Goal: Task Accomplishment & Management: Manage account settings

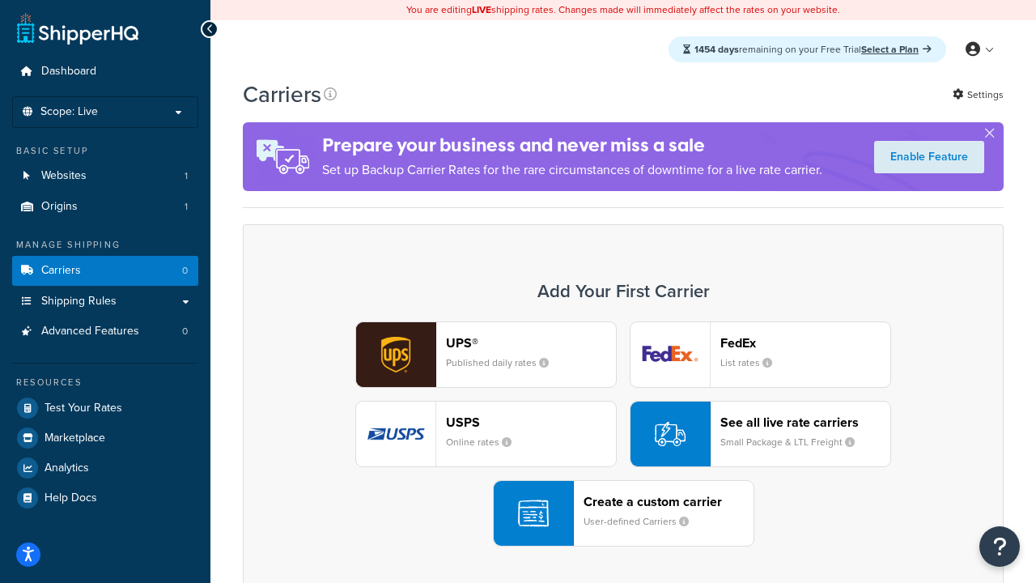
click at [623, 434] on div "UPS® Published daily rates FedEx List rates USPS Online rates See all live rate…" at bounding box center [623, 433] width 727 height 225
click at [806, 342] on header "FedEx" at bounding box center [806, 342] width 170 height 15
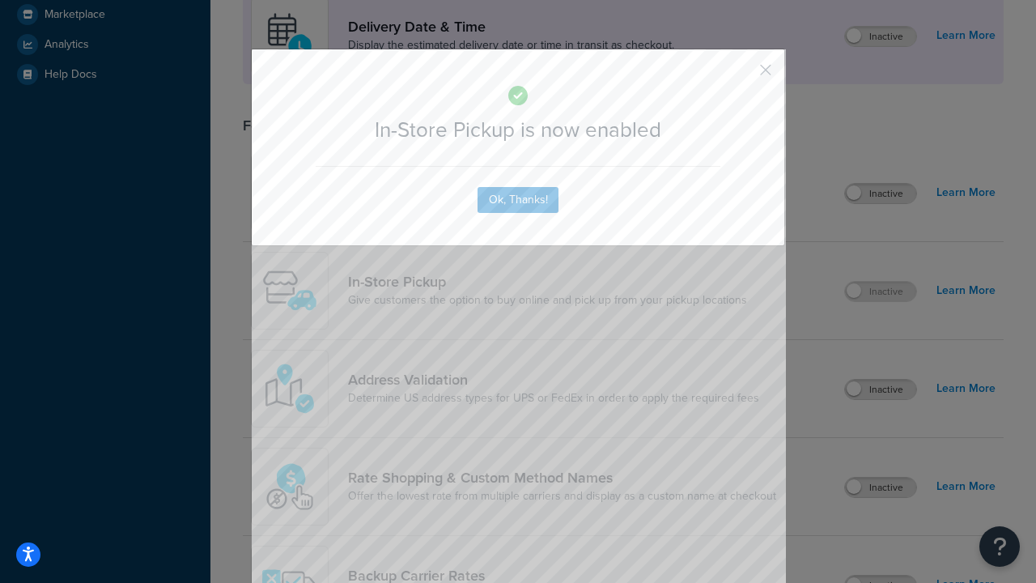
scroll to position [454, 0]
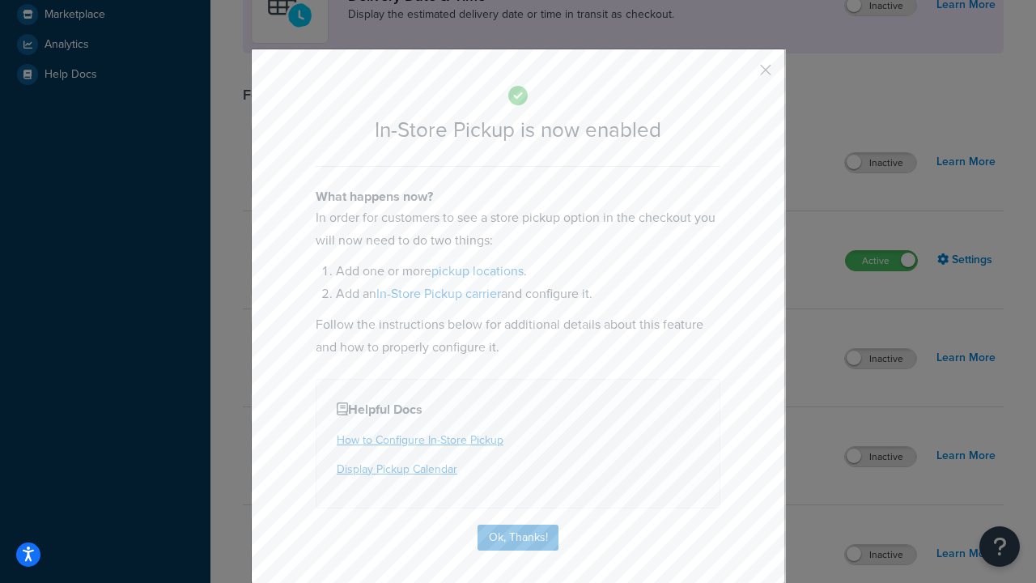
click at [742, 75] on button "button" at bounding box center [742, 76] width 4 height 4
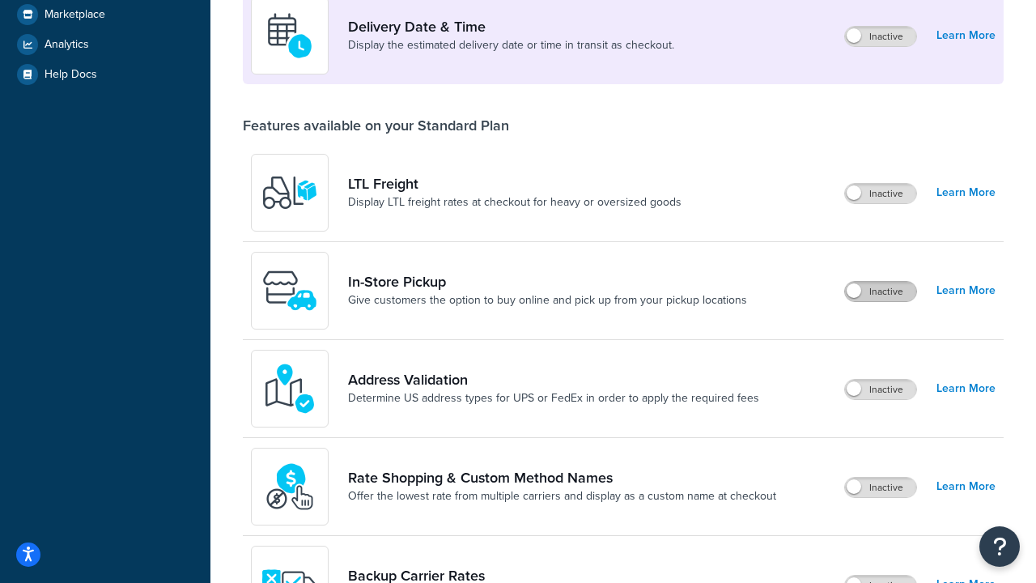
scroll to position [393, 0]
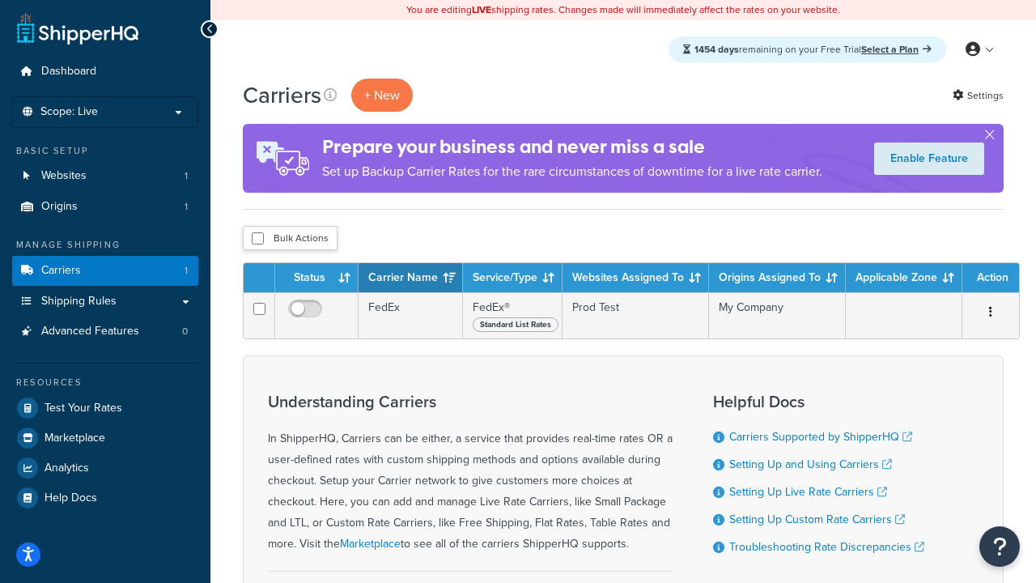
click at [257, 239] on input "checkbox" at bounding box center [258, 238] width 12 height 12
checkbox input "true"
click at [0, 0] on button "Delete" at bounding box center [0, 0] width 0 height 0
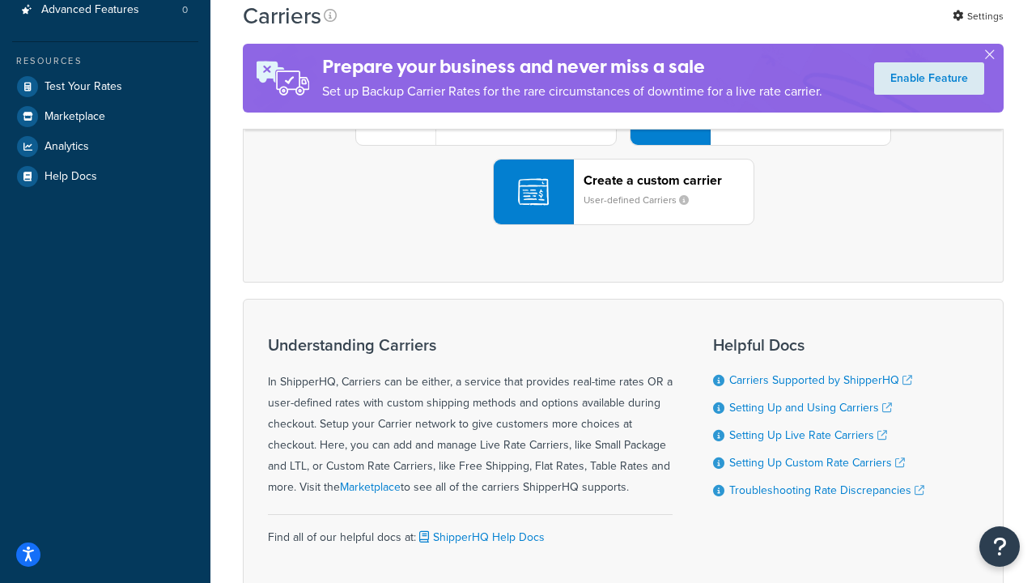
click at [623, 225] on div "UPS® Published daily rates FedEx List rates USPS Online rates See all live rate…" at bounding box center [623, 112] width 727 height 225
click at [623, 211] on div "Create a custom carrier User-defined Carriers" at bounding box center [669, 191] width 170 height 39
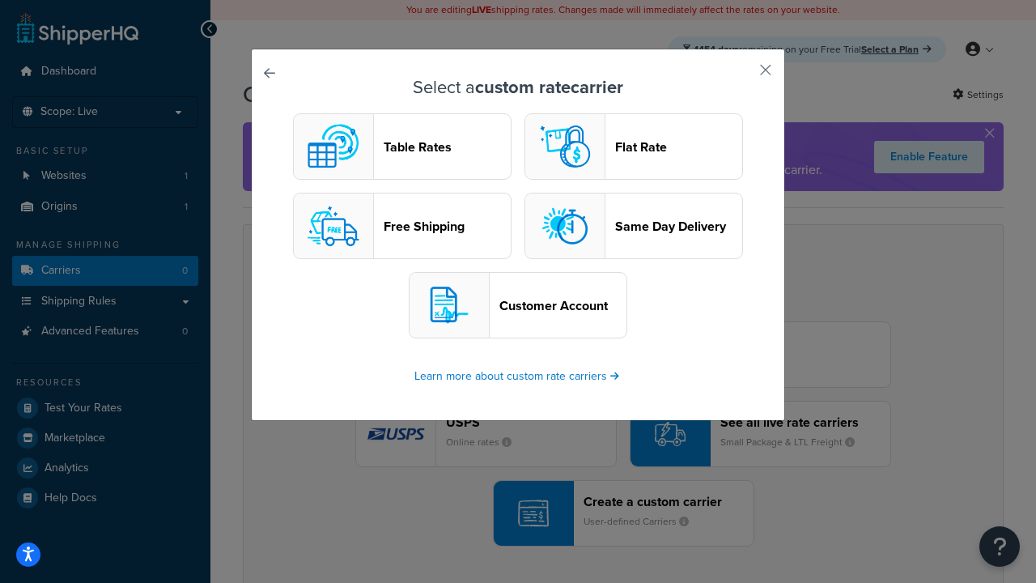
click at [402, 147] on header "Table Rates" at bounding box center [447, 146] width 127 height 15
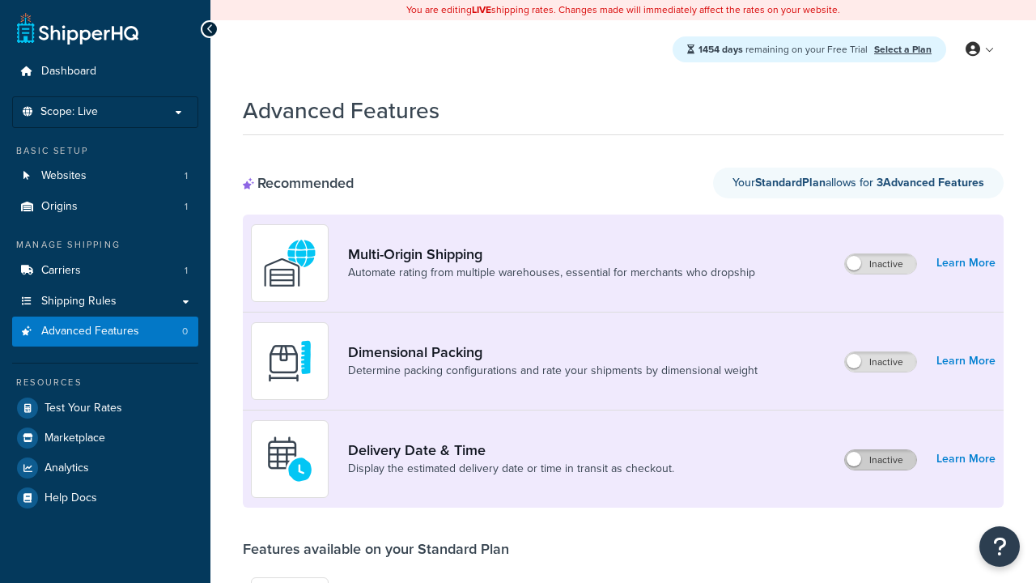
click at [881, 460] on label "Inactive" at bounding box center [880, 459] width 71 height 19
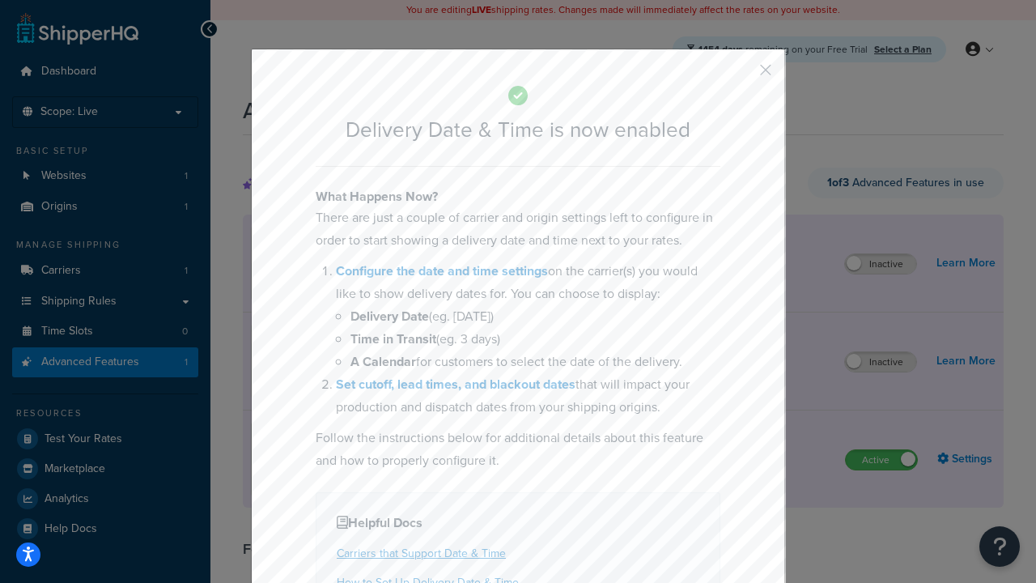
click at [742, 75] on button "button" at bounding box center [742, 76] width 4 height 4
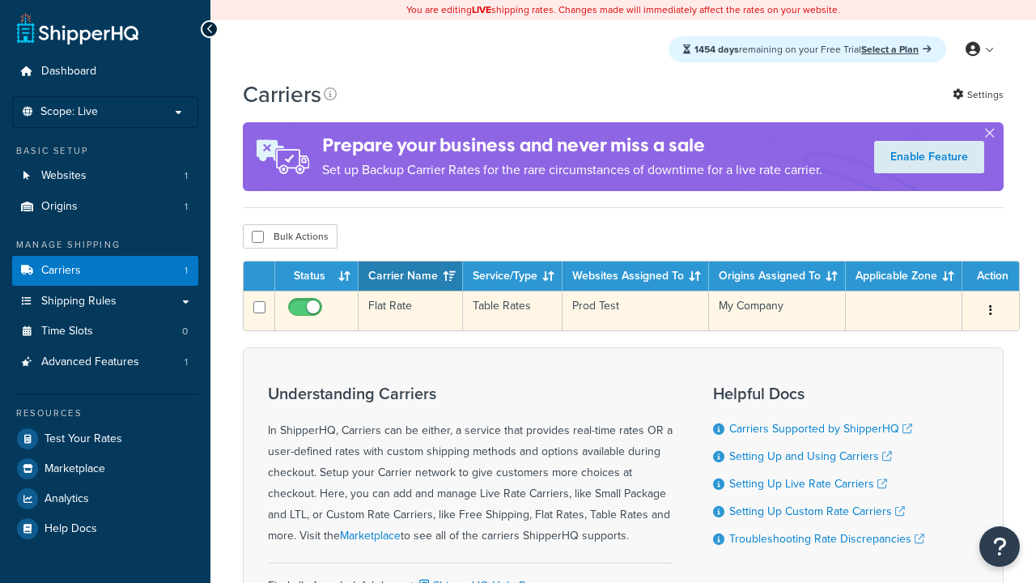
click at [410, 311] on td "Flat Rate" at bounding box center [411, 311] width 104 height 40
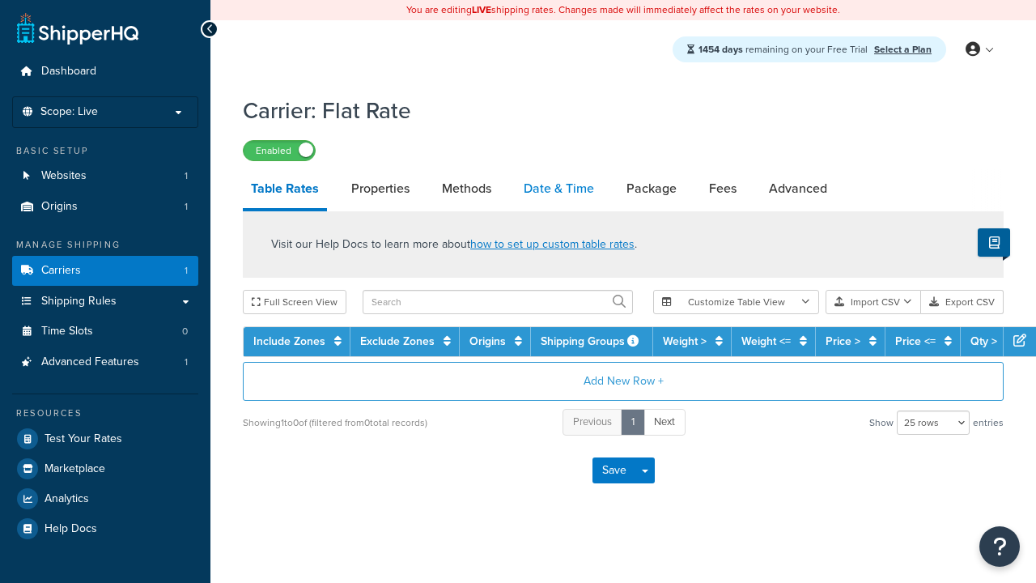
click at [559, 189] on link "Date & Time" at bounding box center [559, 188] width 87 height 39
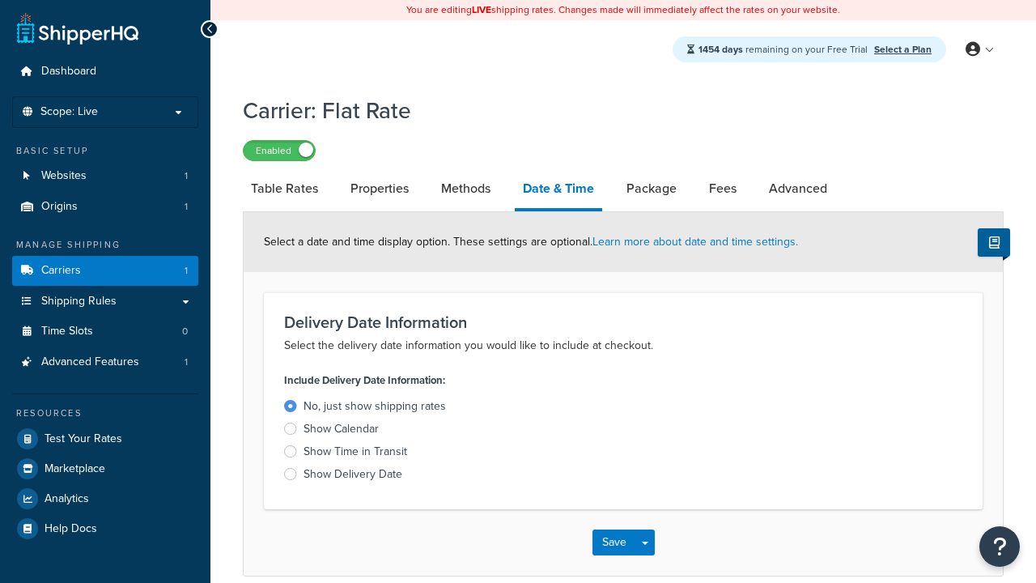
click at [355, 454] on div "Show Time in Transit" at bounding box center [356, 452] width 104 height 16
click at [0, 0] on input "Show Time in Transit" at bounding box center [0, 0] width 0 height 0
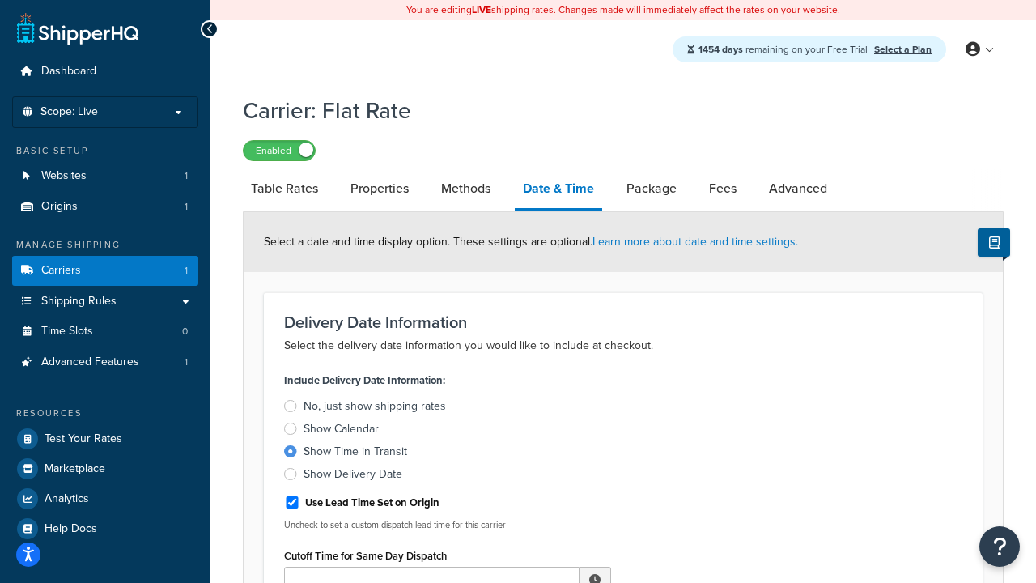
click at [355, 454] on div "Show Time in Transit" at bounding box center [356, 452] width 104 height 16
click at [0, 0] on input "Show Time in Transit" at bounding box center [0, 0] width 0 height 0
type input "11:00 AM"
type input "5"
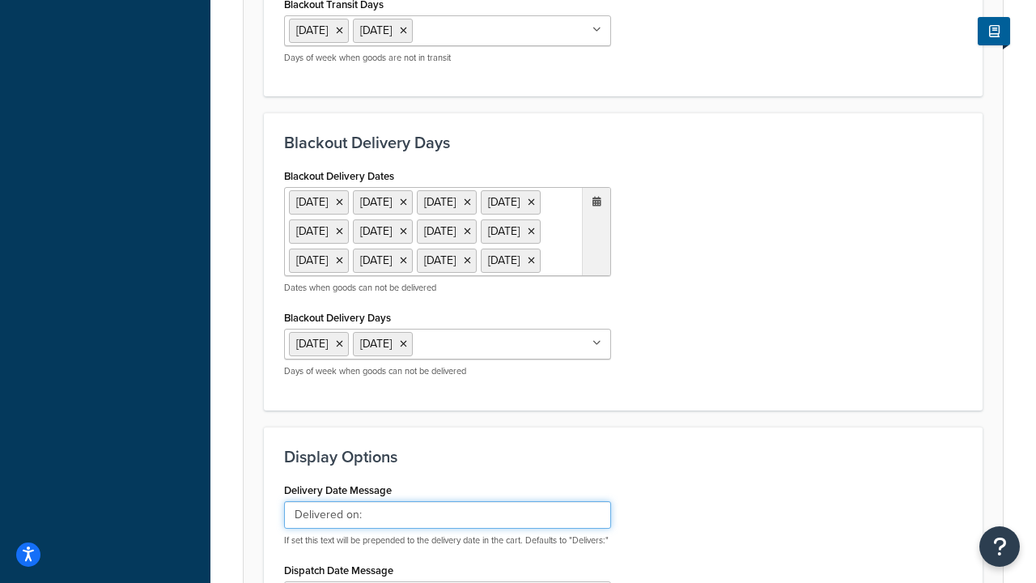
type input "Delivered on:"
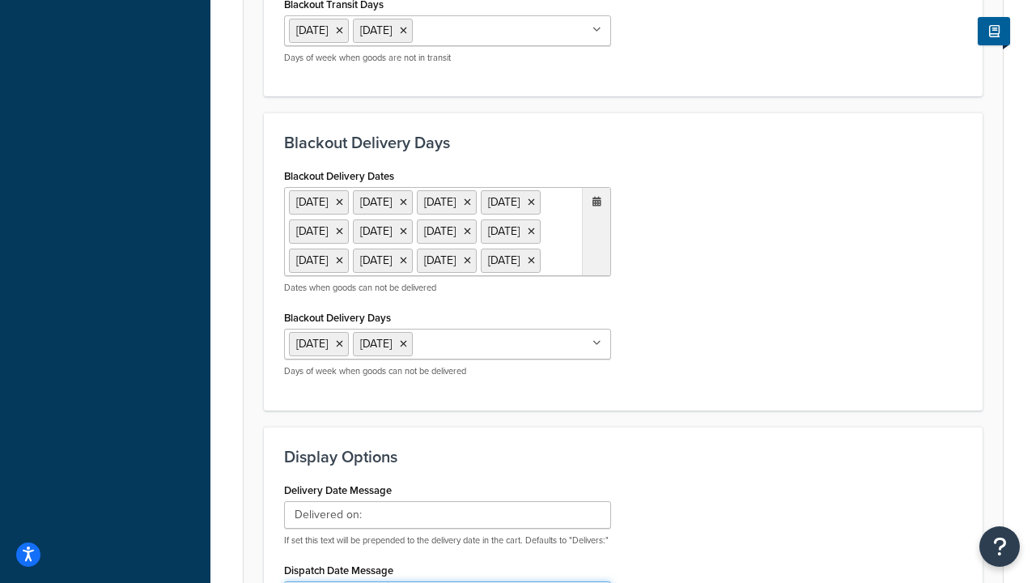
type input "Default Dispatch Message"
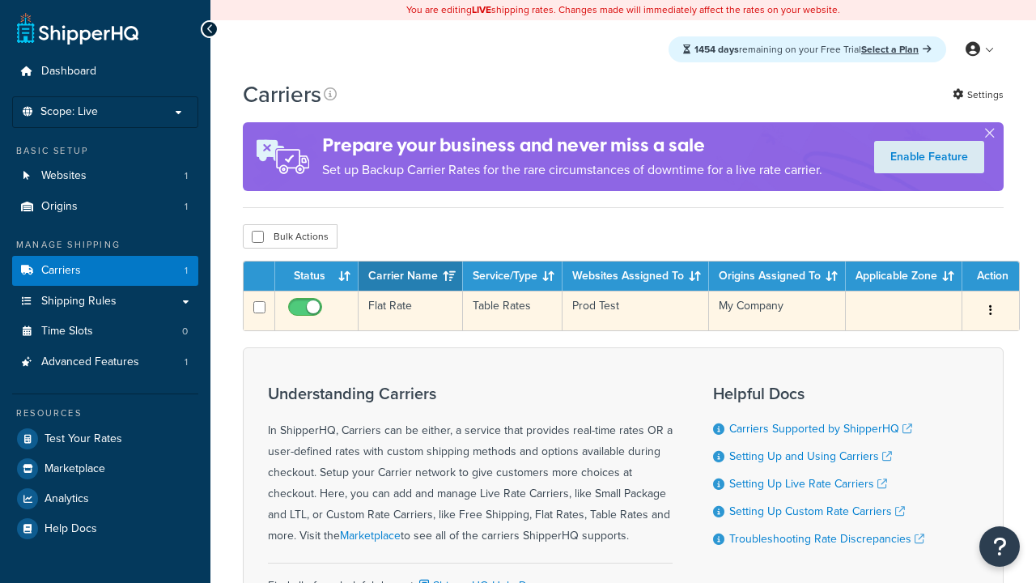
click at [410, 313] on td "Flat Rate" at bounding box center [411, 311] width 104 height 40
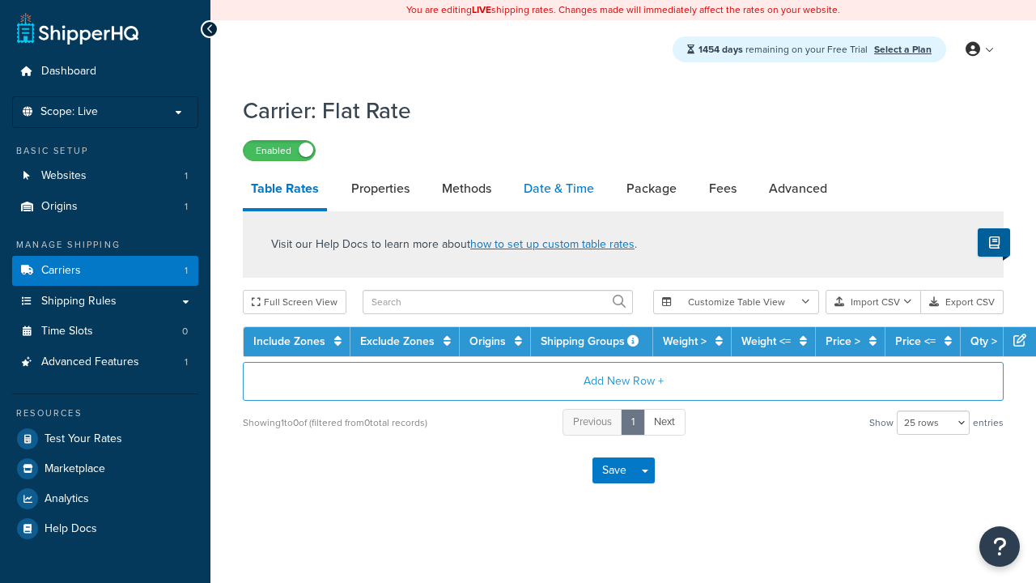
click at [559, 189] on link "Date & Time" at bounding box center [559, 188] width 87 height 39
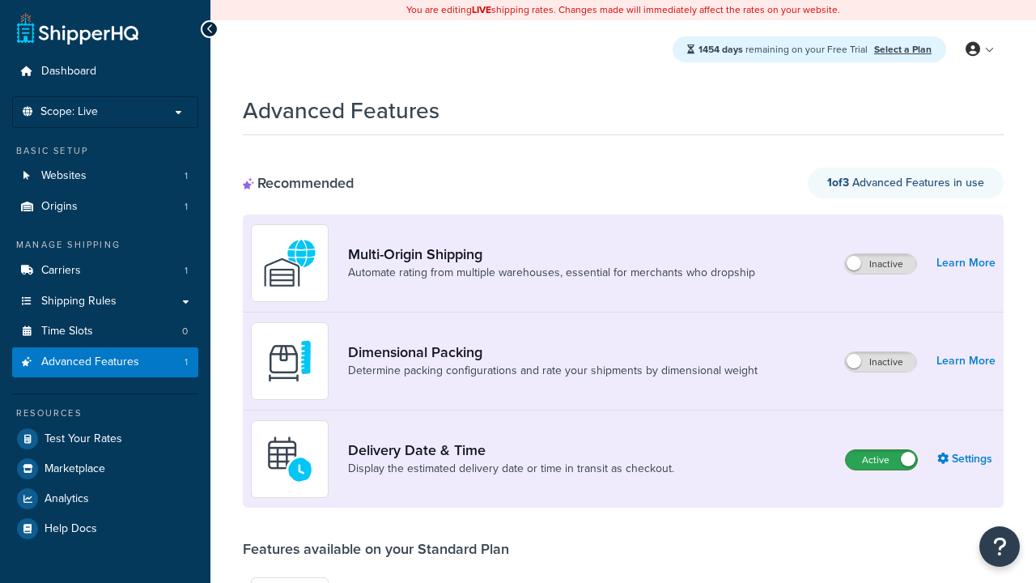
click at [882, 460] on label "Active" at bounding box center [881, 459] width 71 height 19
